Goal: Information Seeking & Learning: Learn about a topic

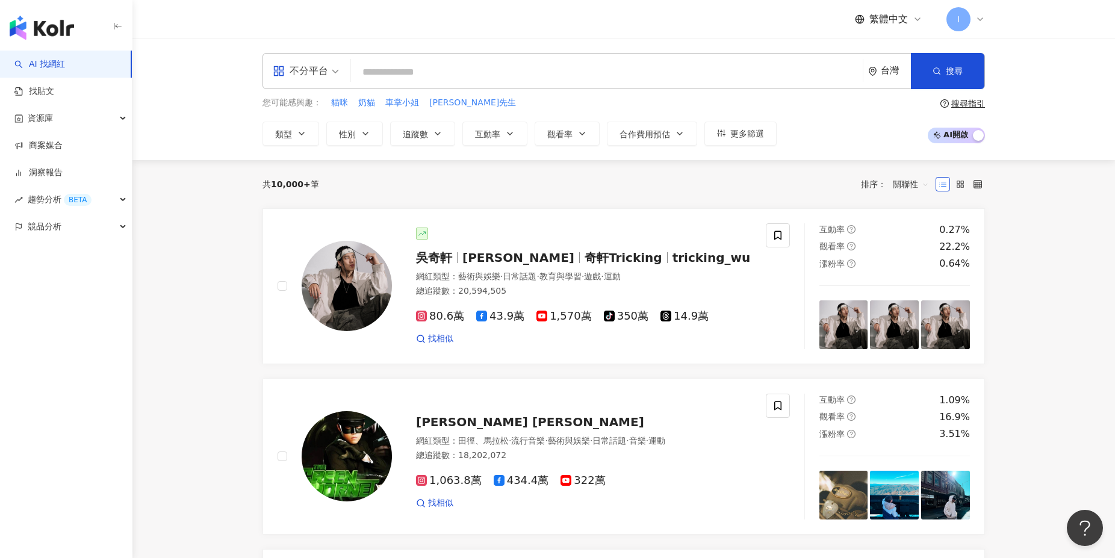
click at [516, 69] on input "search" at bounding box center [607, 72] width 502 height 23
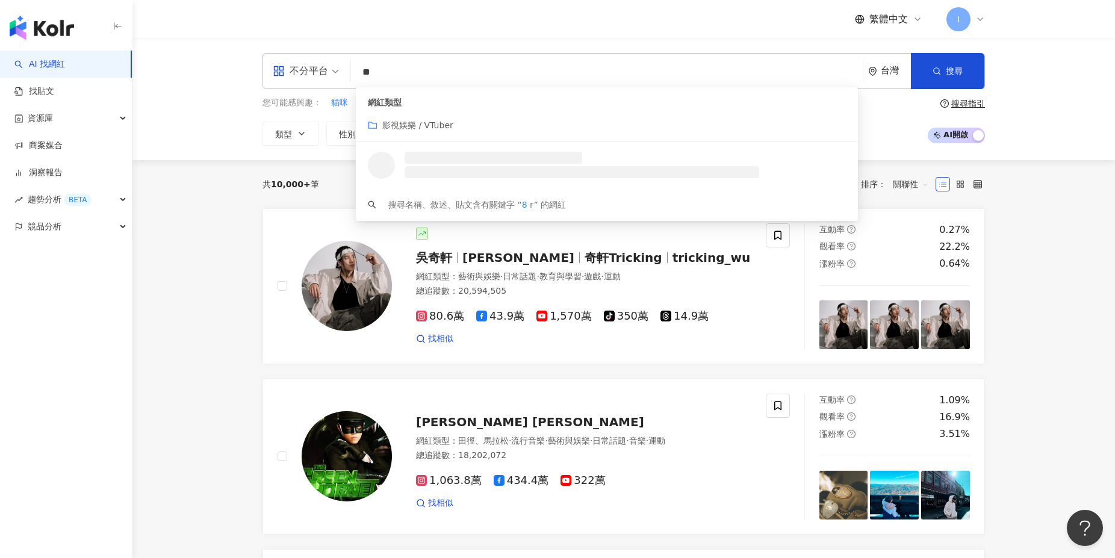
type input "*"
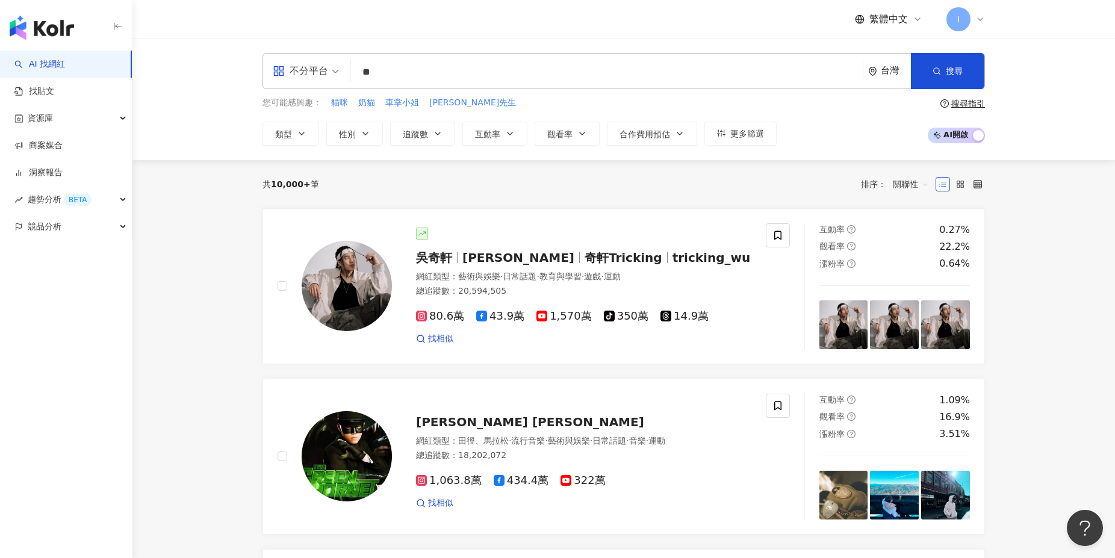
type input "**"
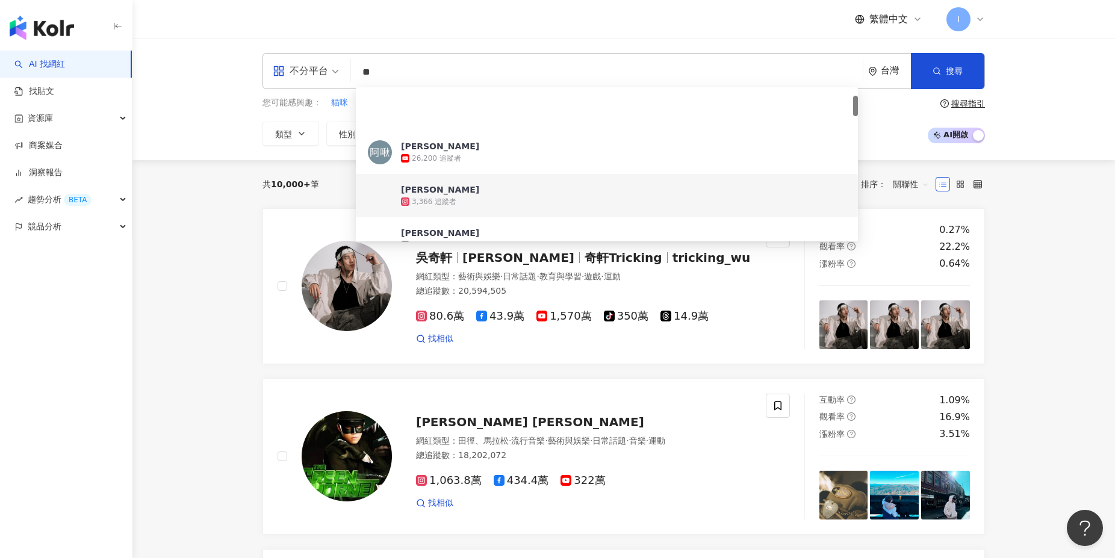
scroll to position [130, 0]
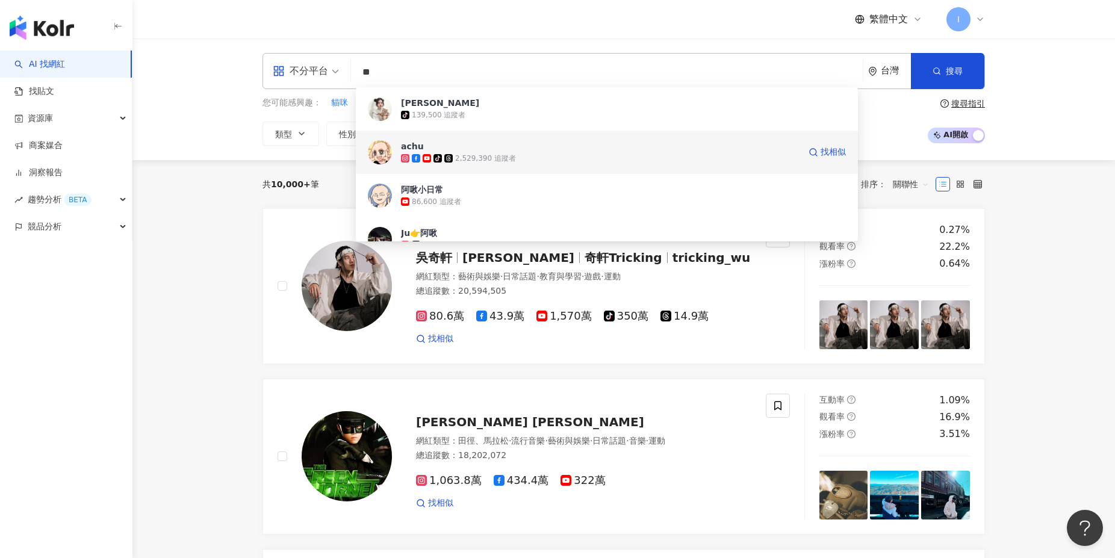
click at [567, 156] on div "tiktok-icon 2,529,390 追蹤者" at bounding box center [600, 158] width 398 height 12
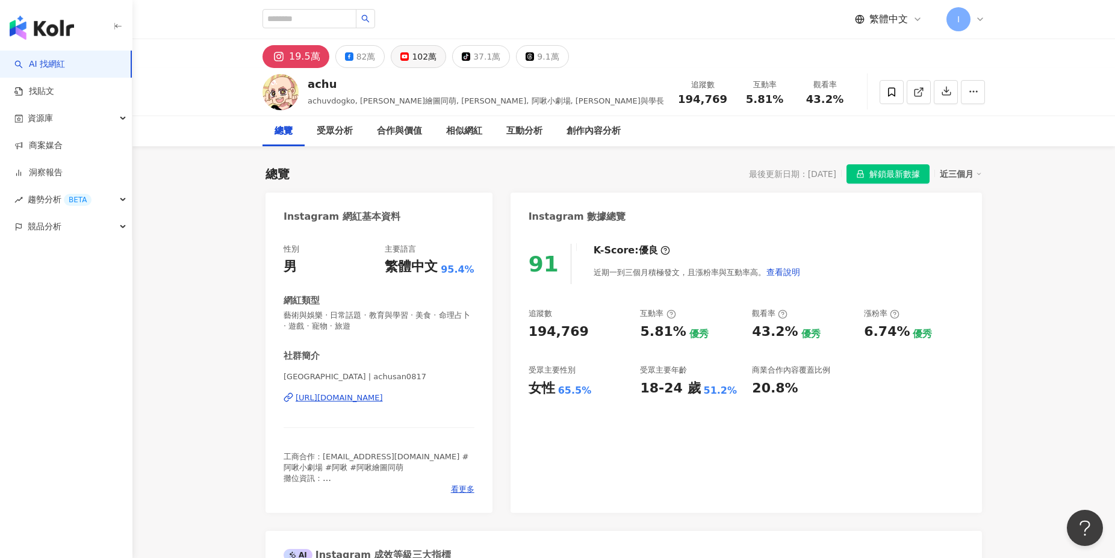
click at [432, 57] on button "102萬" at bounding box center [418, 56] width 55 height 23
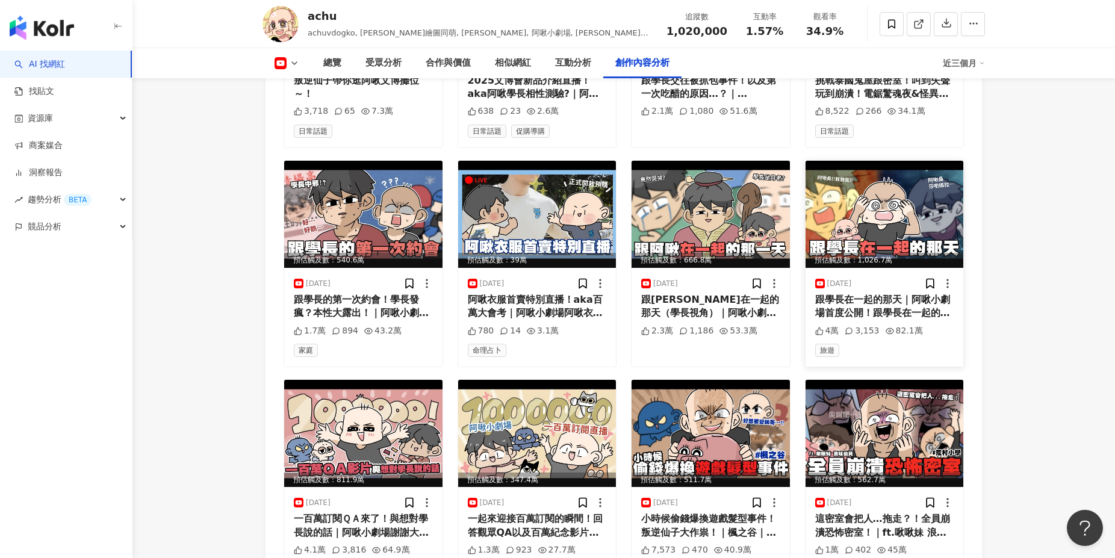
scroll to position [3575, 0]
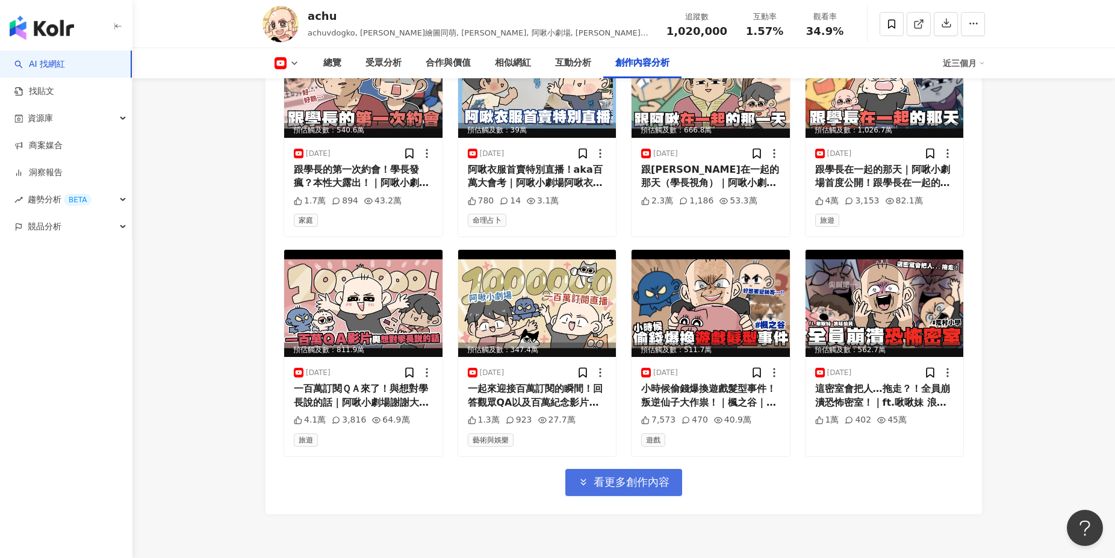
click at [608, 475] on span "看更多創作內容" at bounding box center [631, 481] width 76 height 13
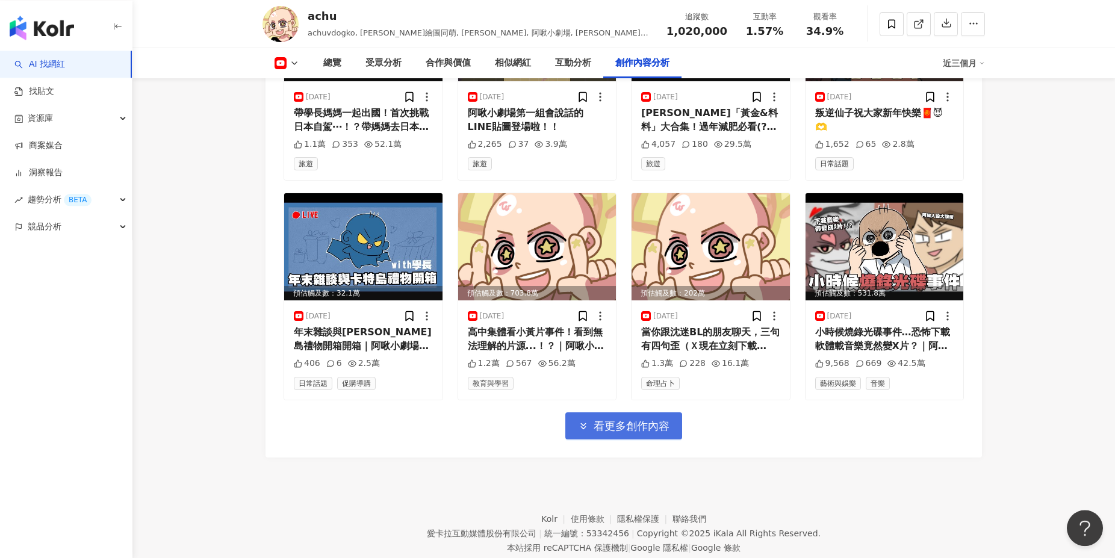
scroll to position [4290, 0]
click at [619, 428] on button "看更多創作內容" at bounding box center [623, 425] width 117 height 27
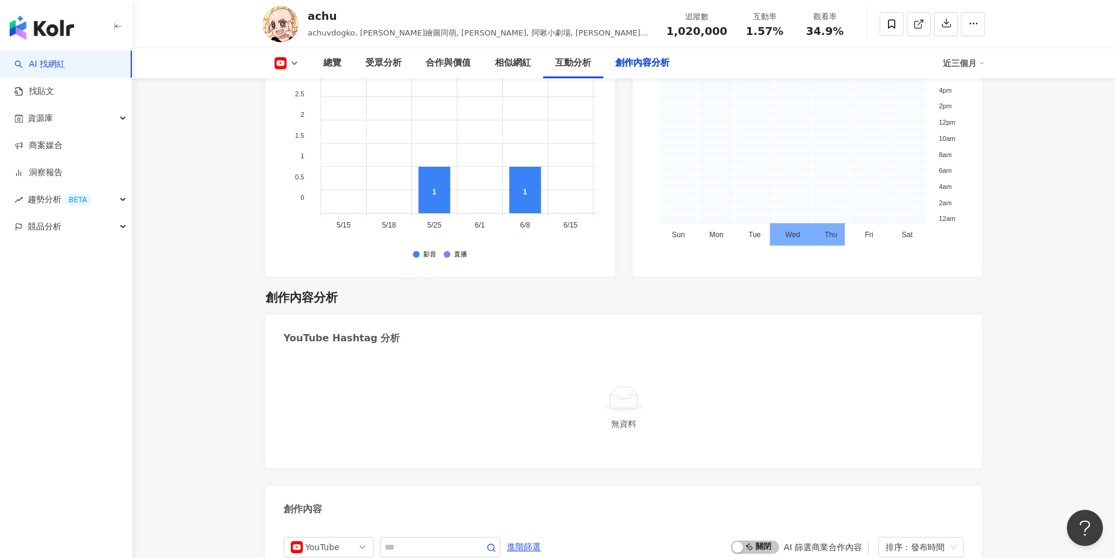
scroll to position [3120, 0]
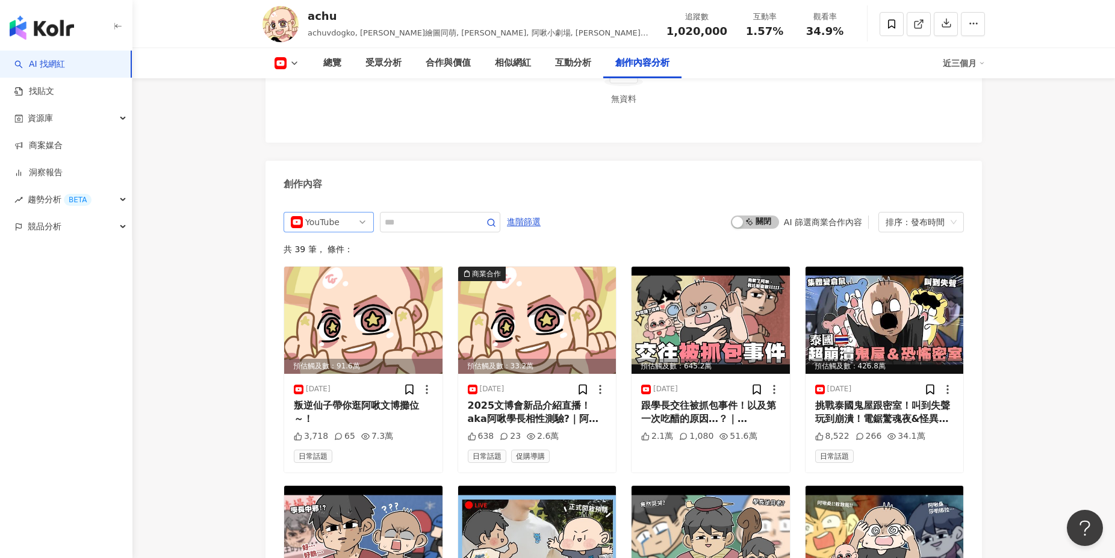
click at [360, 215] on span "YouTube" at bounding box center [329, 221] width 76 height 19
click at [752, 218] on span "啟動 關閉" at bounding box center [755, 221] width 48 height 13
click at [896, 212] on div "排序：發布時間" at bounding box center [915, 221] width 60 height 19
click at [900, 212] on div "排序：發布時間" at bounding box center [915, 221] width 60 height 19
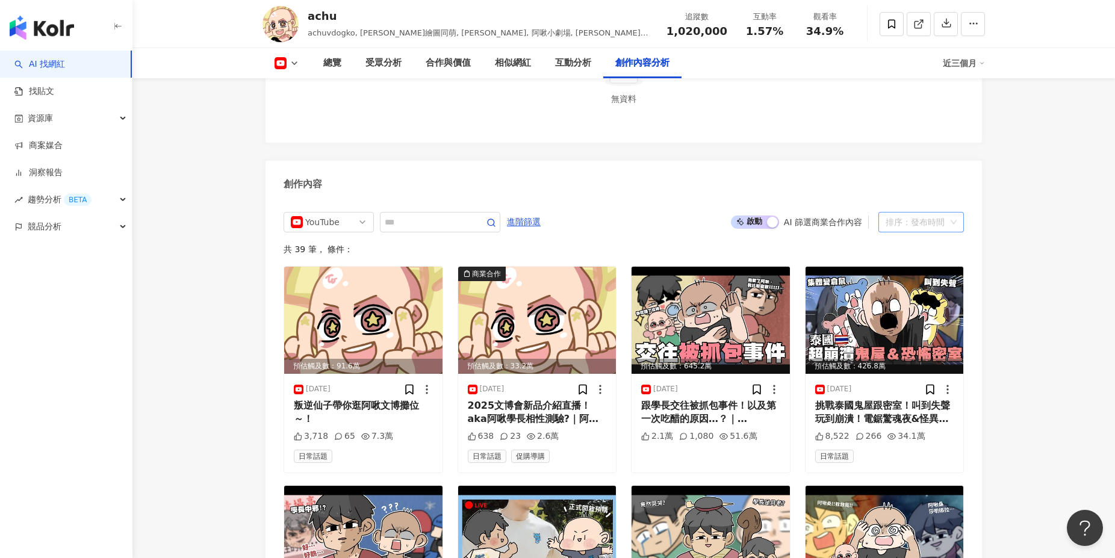
scroll to position [3180, 0]
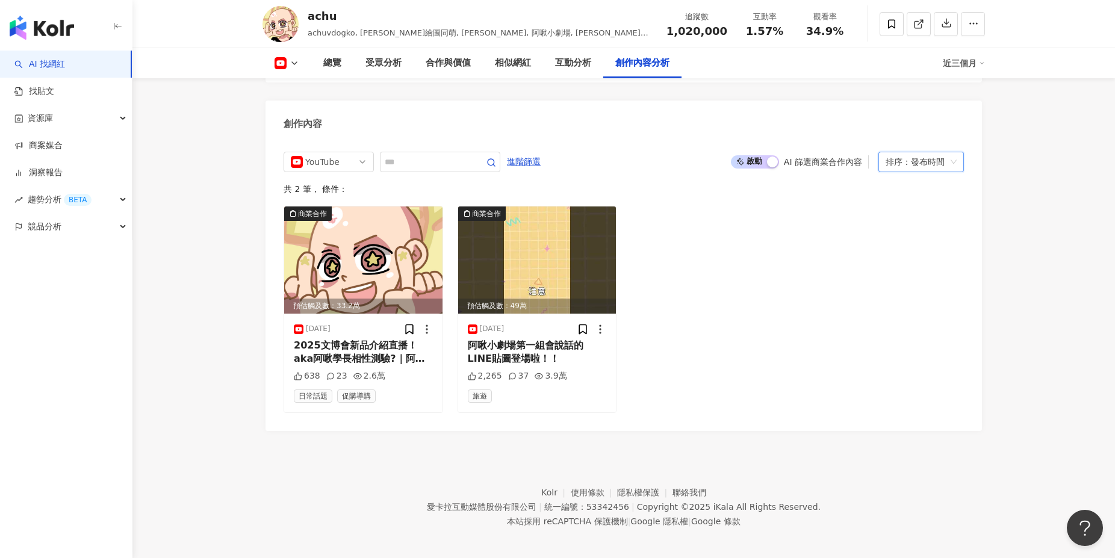
click at [747, 155] on span "啟動 關閉" at bounding box center [755, 161] width 48 height 13
click at [889, 154] on div "排序：發布時間" at bounding box center [915, 161] width 60 height 19
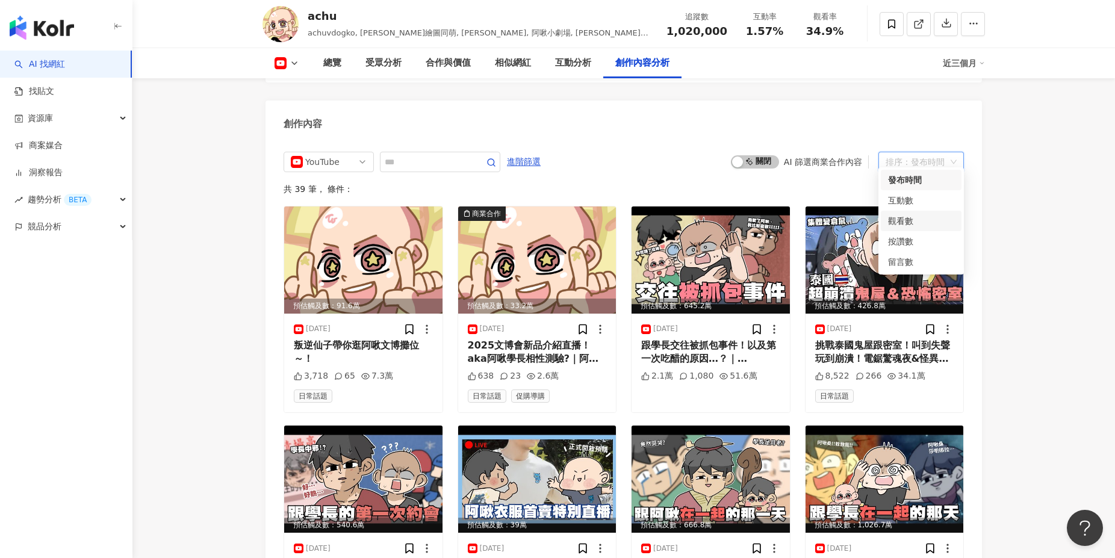
scroll to position [3195, 0]
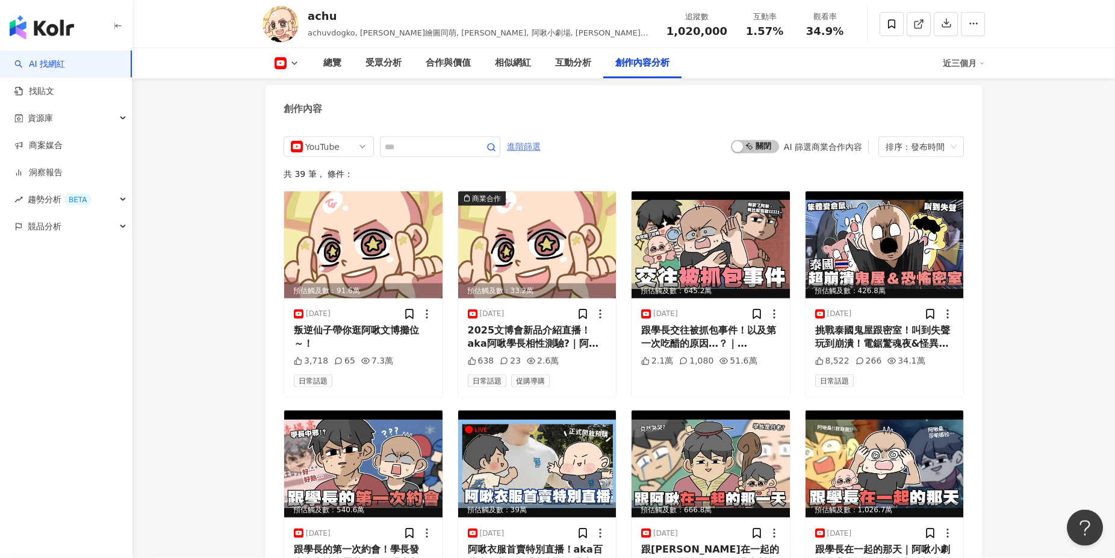
click at [540, 140] on span "進階篩選" at bounding box center [524, 146] width 34 height 19
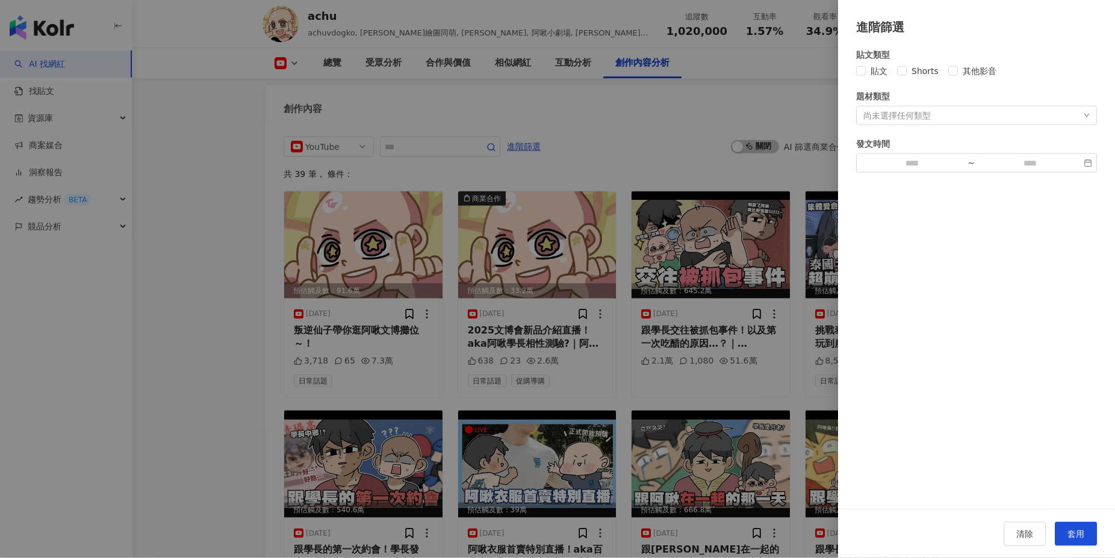
click at [723, 113] on div at bounding box center [557, 279] width 1115 height 558
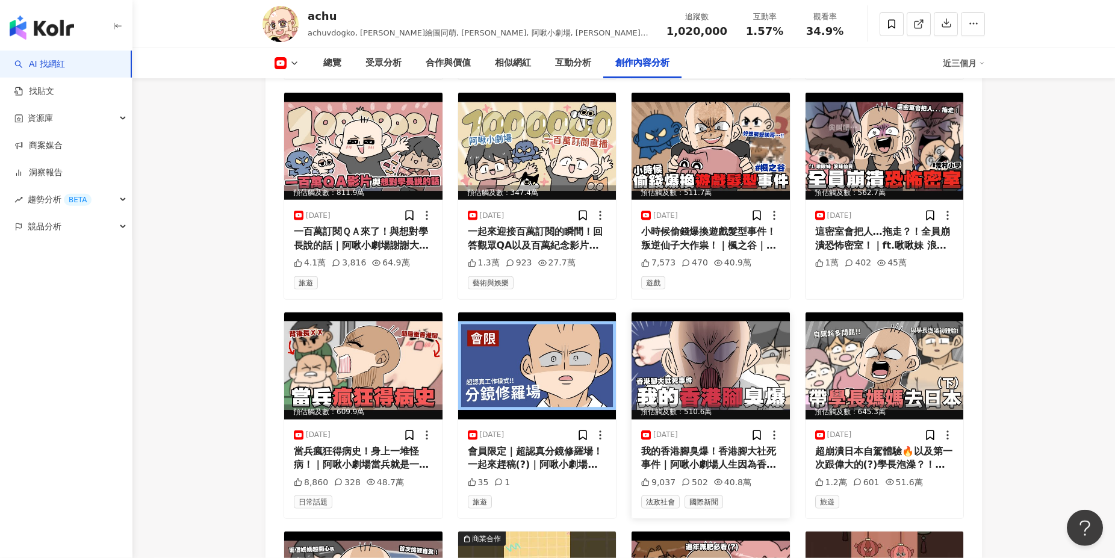
scroll to position [3650, 0]
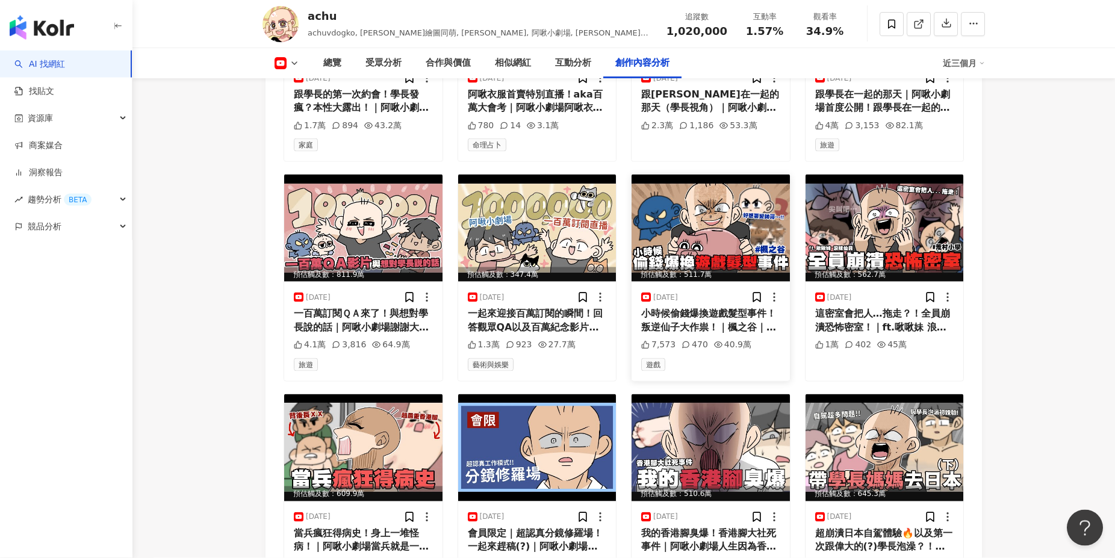
click at [704, 308] on div "小時候偷錢爆換遊戲髮型事件！叛逆仙子大作祟！｜楓之谷｜[PERSON_NAME]小劇場人生第一次感受到 免費的最貴的時刻… 加入阿啾會員：[URL][DOMA…" at bounding box center [710, 320] width 139 height 27
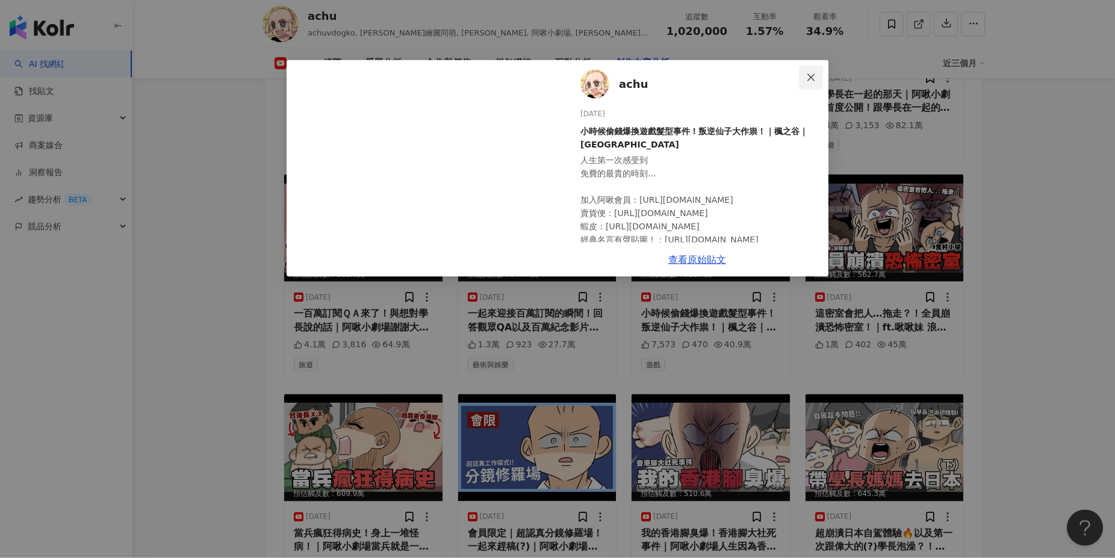
click at [813, 78] on icon "close" at bounding box center [811, 78] width 10 height 10
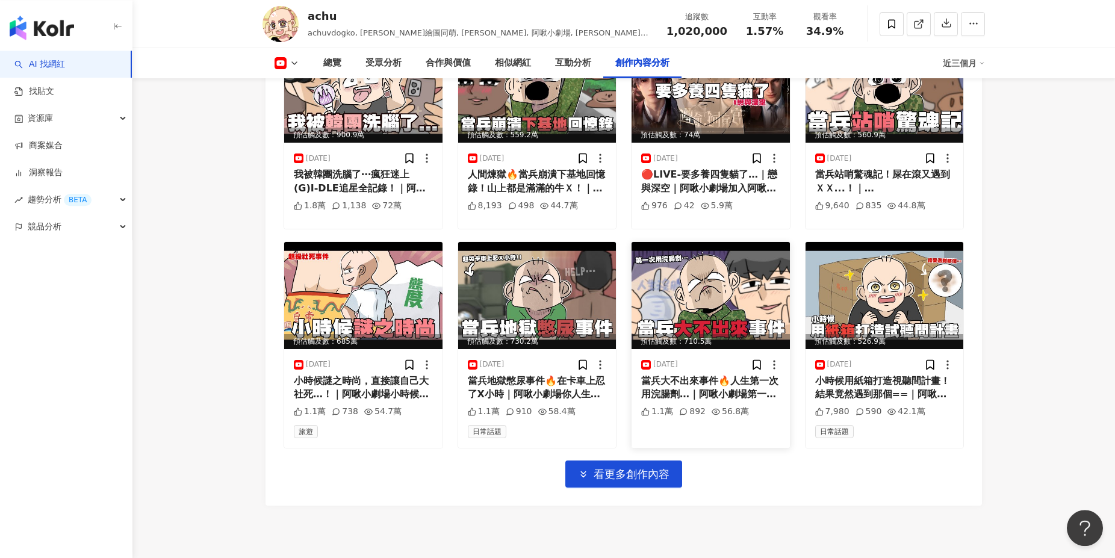
scroll to position [4950, 0]
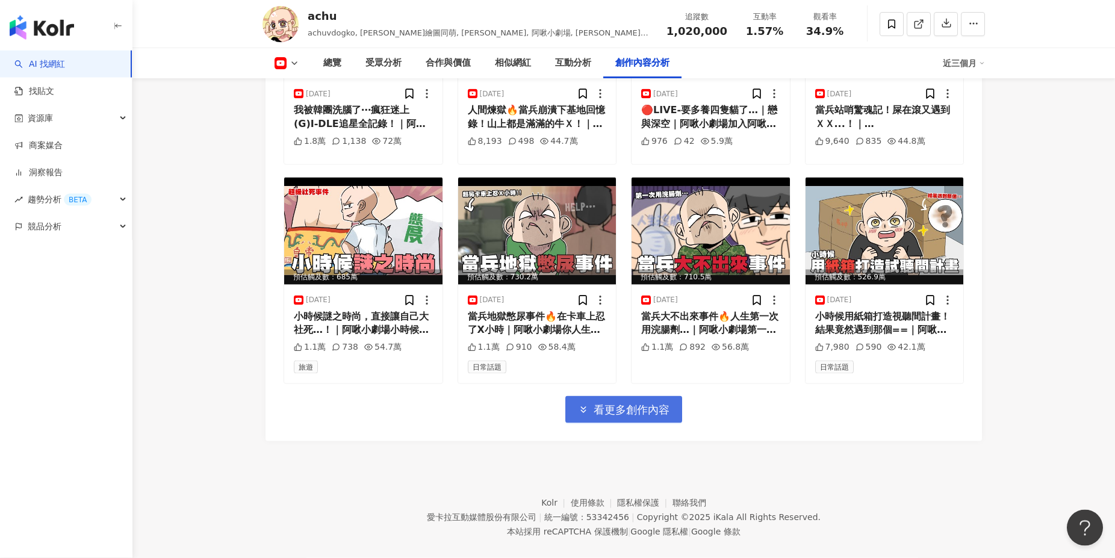
click at [645, 414] on button "看更多創作內容" at bounding box center [623, 409] width 117 height 27
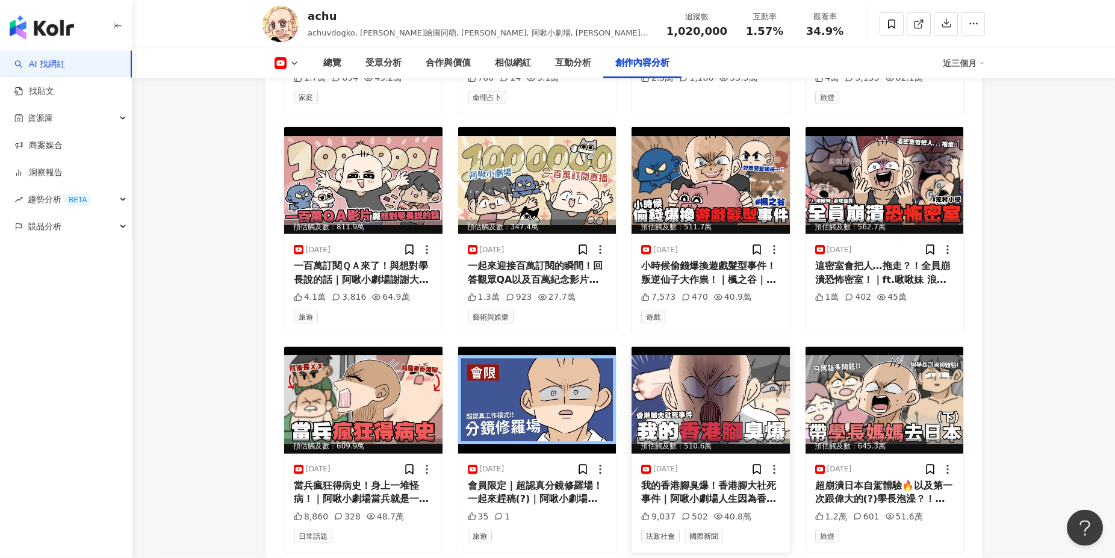
scroll to position [3645, 0]
